Goal: Entertainment & Leisure: Consume media (video, audio)

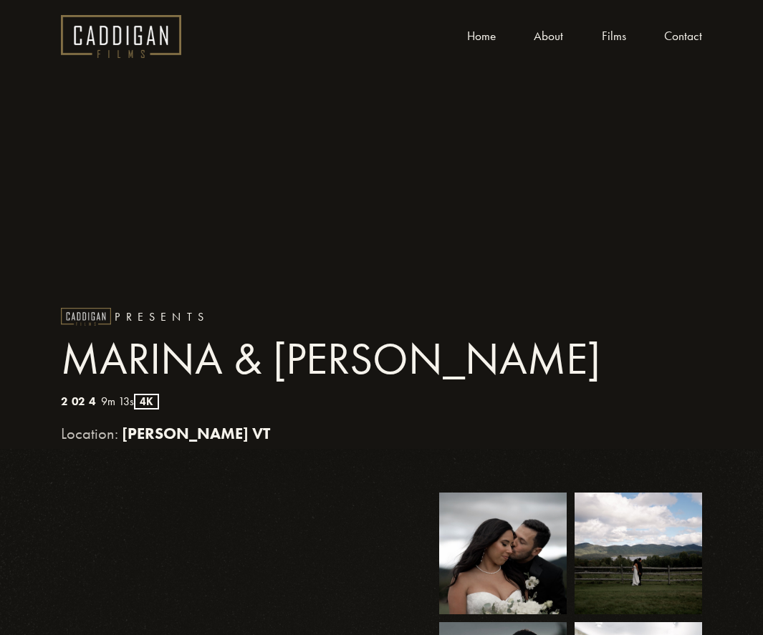
click at [601, 44] on link "Films" at bounding box center [613, 36] width 24 height 21
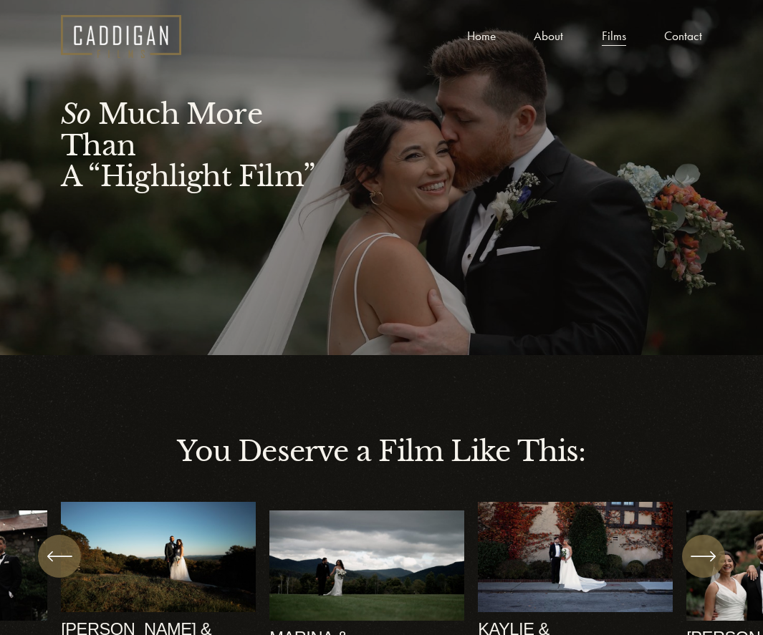
scroll to position [113, 0]
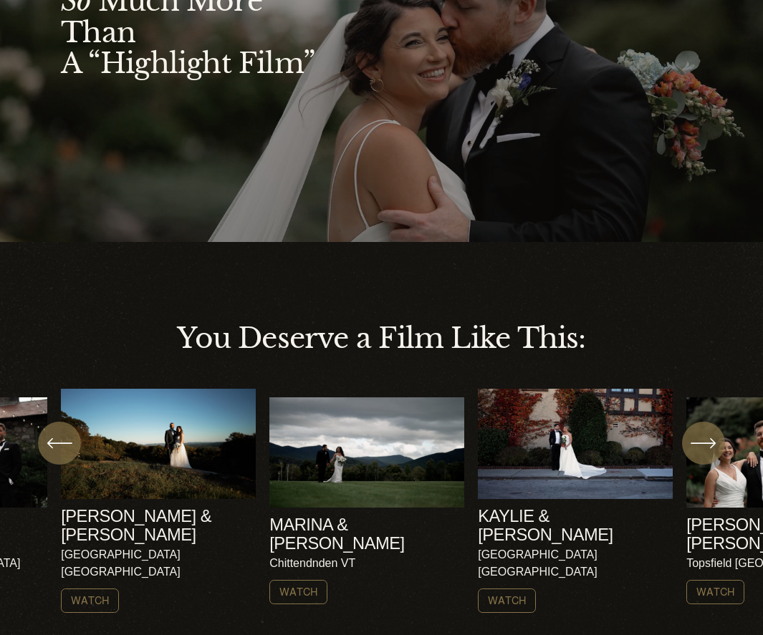
click at [699, 439] on icon "\a \a \a Next\a \a" at bounding box center [703, 443] width 26 height 26
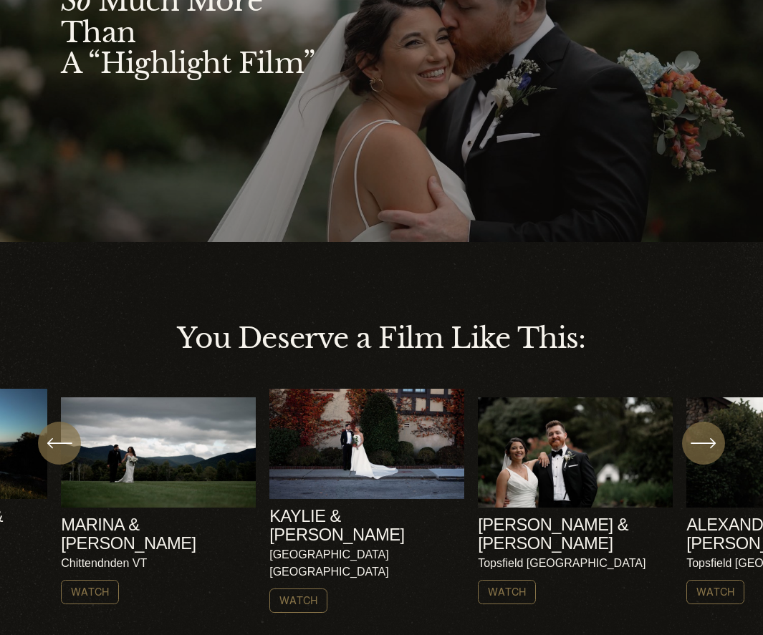
click at [699, 439] on icon "\a \a \a Next\a \a" at bounding box center [703, 443] width 26 height 26
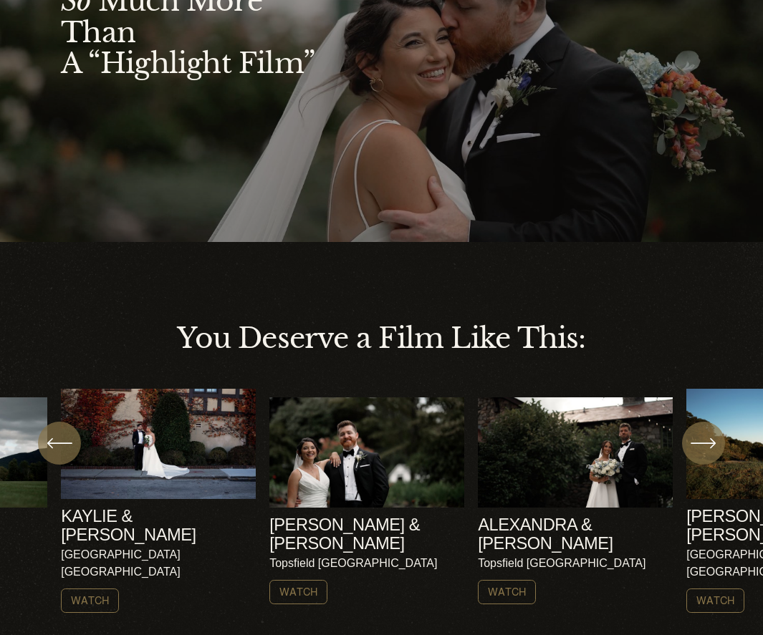
click at [699, 439] on icon "\a \a \a Next\a \a" at bounding box center [703, 443] width 26 height 26
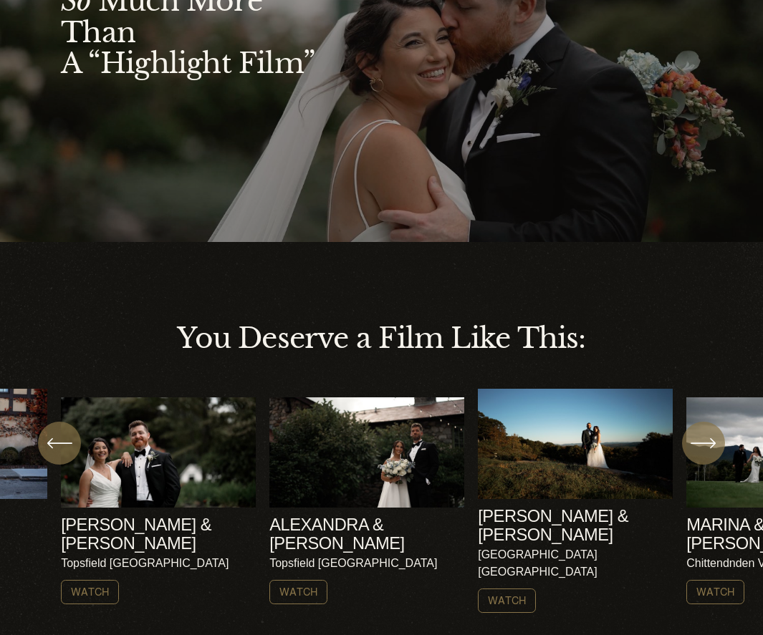
click at [305, 462] on ul "AMY & NICK Harrisville NH Watch" at bounding box center [381, 501] width 641 height 224
click at [349, 418] on ul "AMY & NICK Harrisville NH Watch" at bounding box center [381, 501] width 641 height 224
click at [298, 580] on link "Watch" at bounding box center [298, 592] width 58 height 24
click at [695, 447] on icon "\a \a \a Next\a \a" at bounding box center [703, 443] width 26 height 26
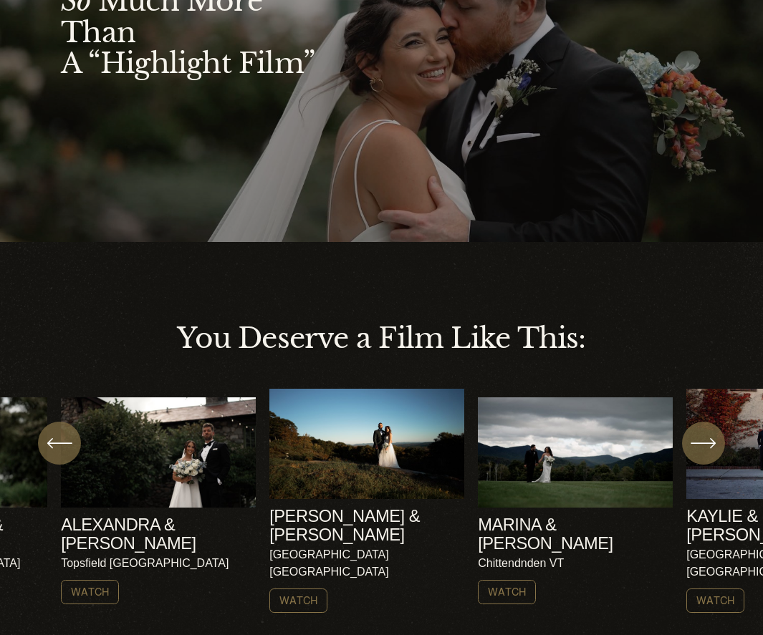
click at [735, 521] on div "AMY & NICK Harrisville NH Watch MARINA & ROB AMY & NICK" at bounding box center [381, 501] width 763 height 224
click at [714, 589] on link "Watch" at bounding box center [715, 601] width 58 height 24
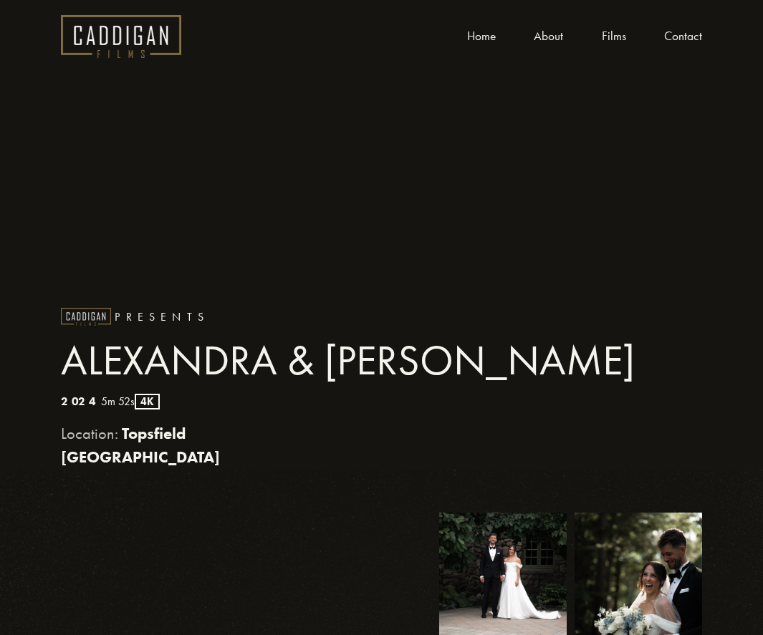
scroll to position [100, 0]
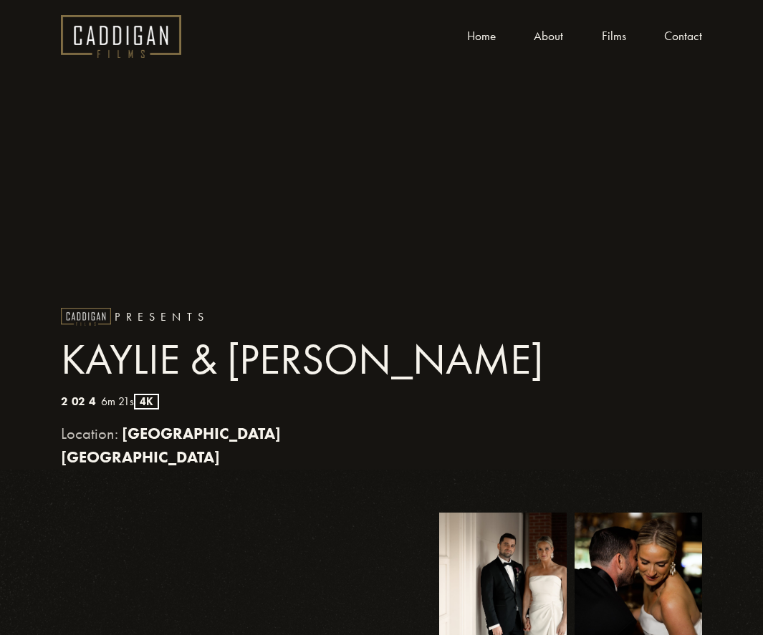
click at [107, 28] on img at bounding box center [121, 36] width 120 height 43
